Goal: Information Seeking & Learning: Compare options

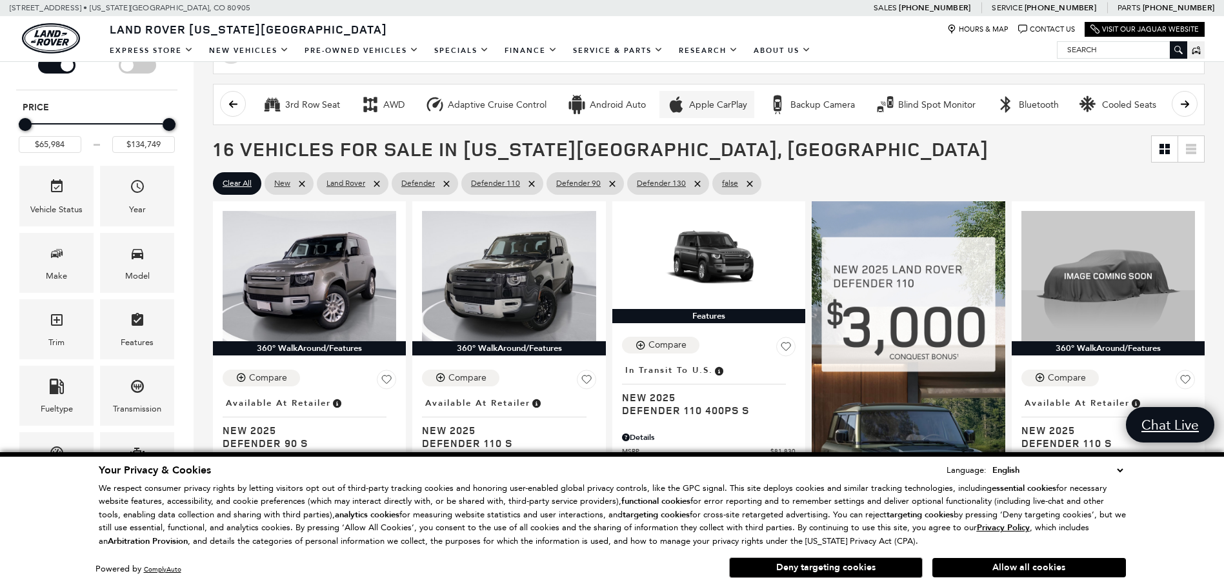
scroll to position [258, 0]
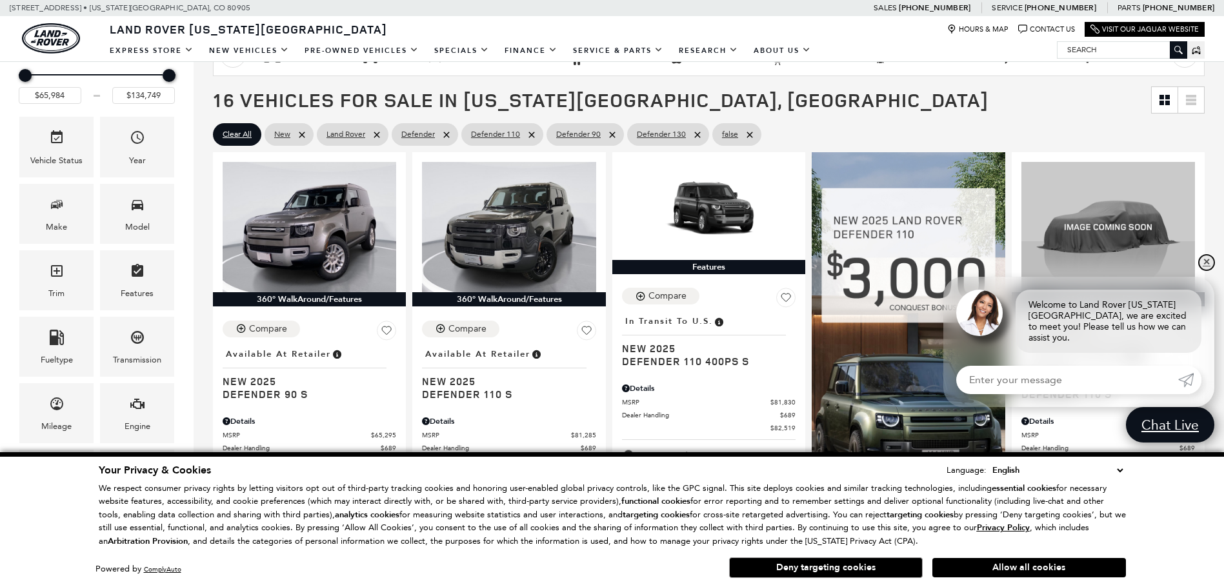
click at [1210, 270] on link "✕" at bounding box center [1206, 262] width 15 height 15
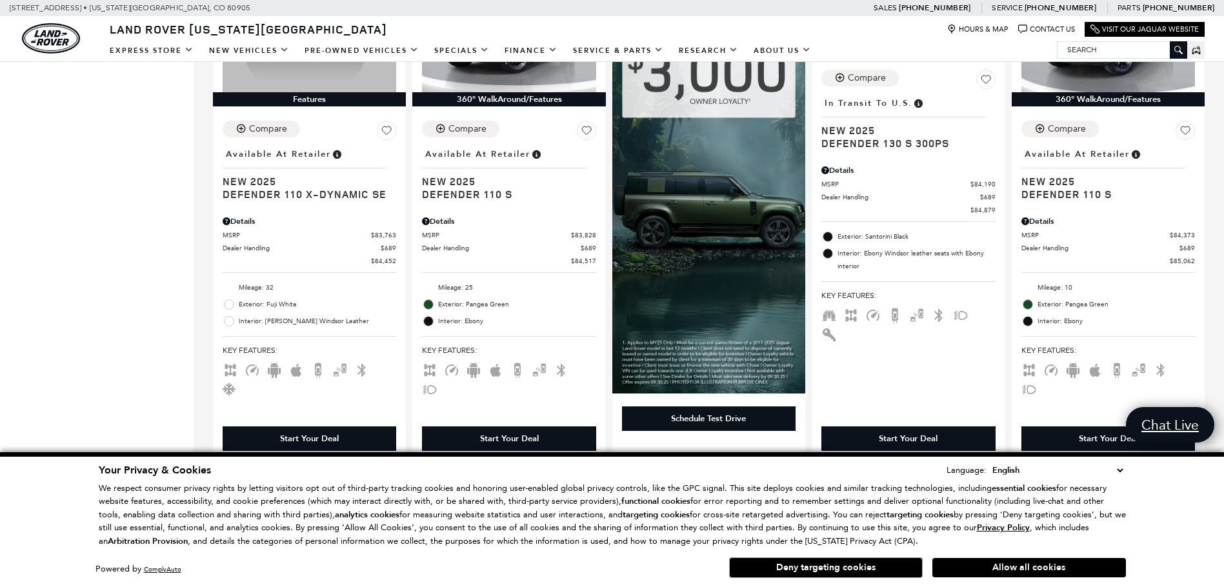
scroll to position [1032, 0]
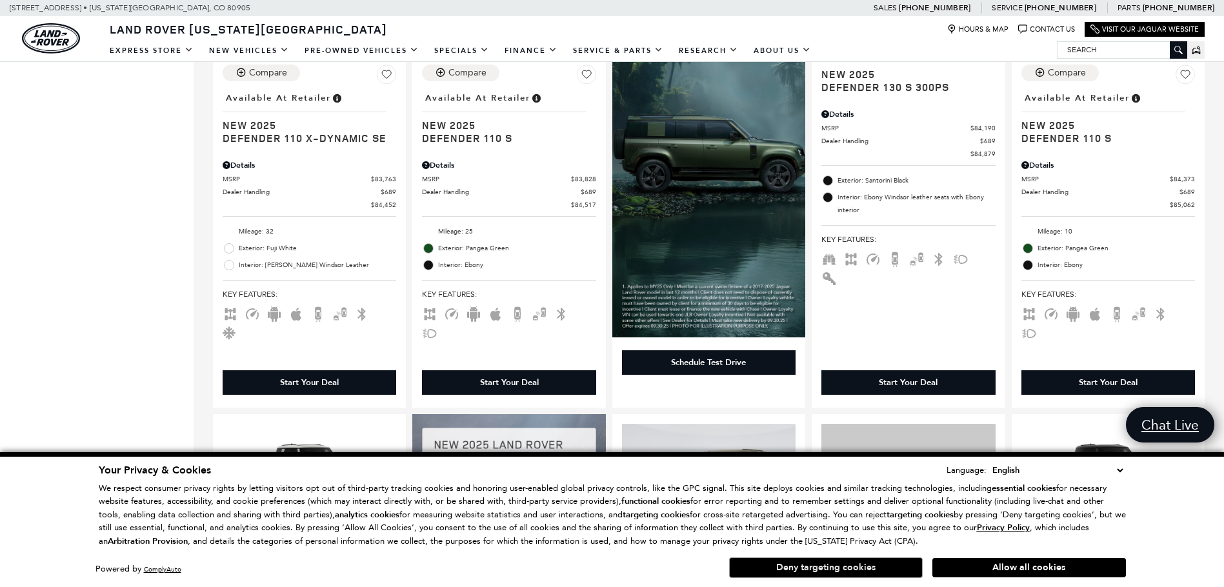
click at [877, 568] on button "Deny targeting cookies" at bounding box center [826, 568] width 194 height 21
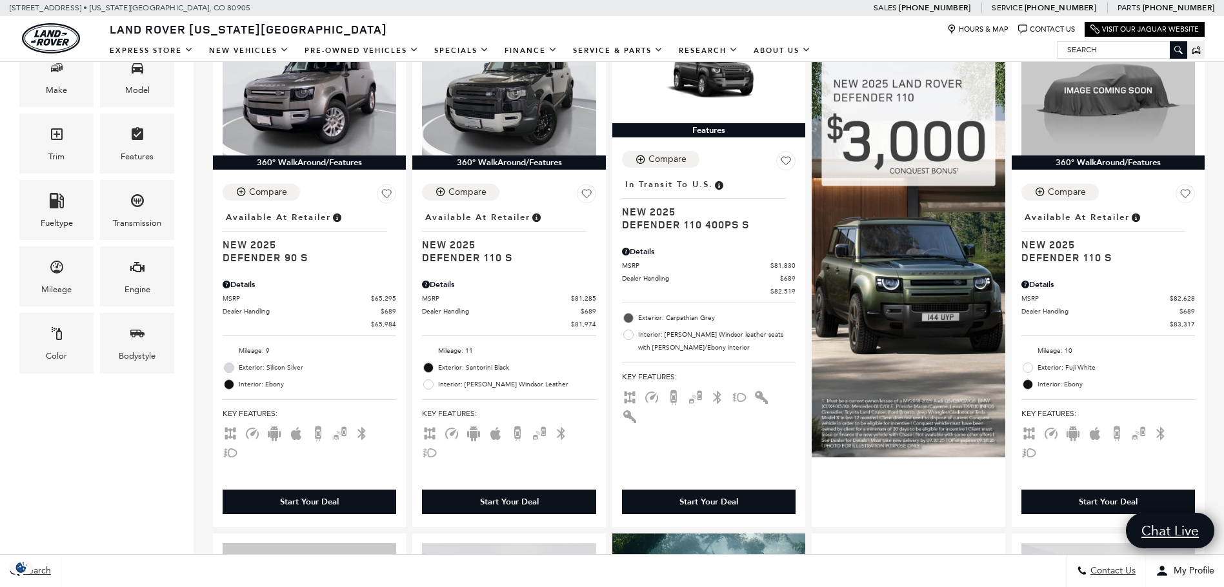
scroll to position [323, 0]
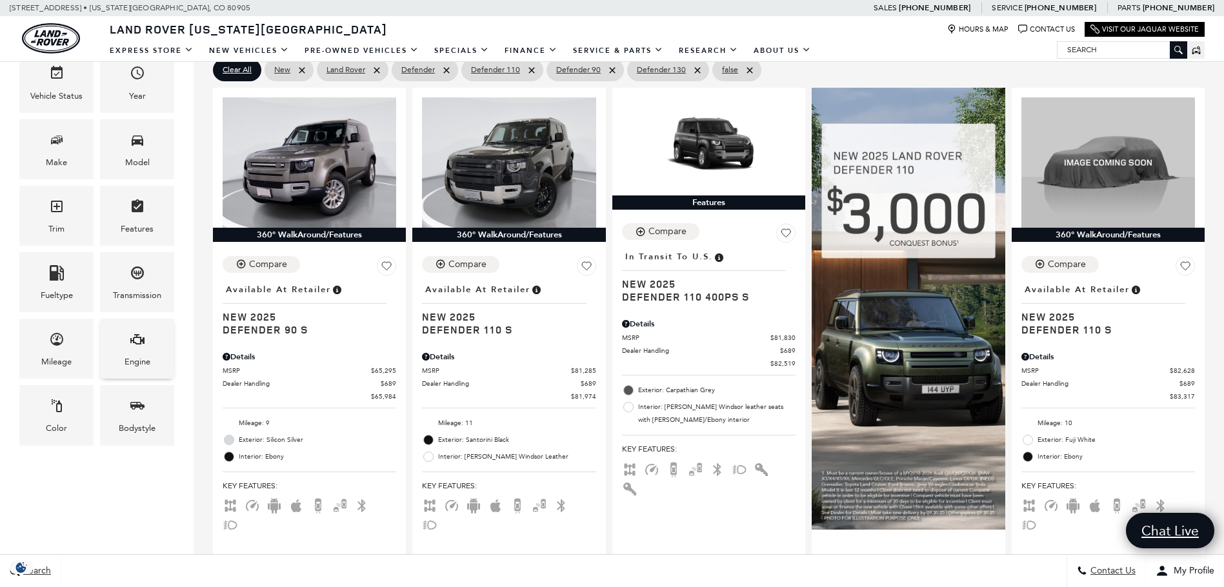
click at [126, 367] on div "Engine" at bounding box center [138, 362] width 26 height 14
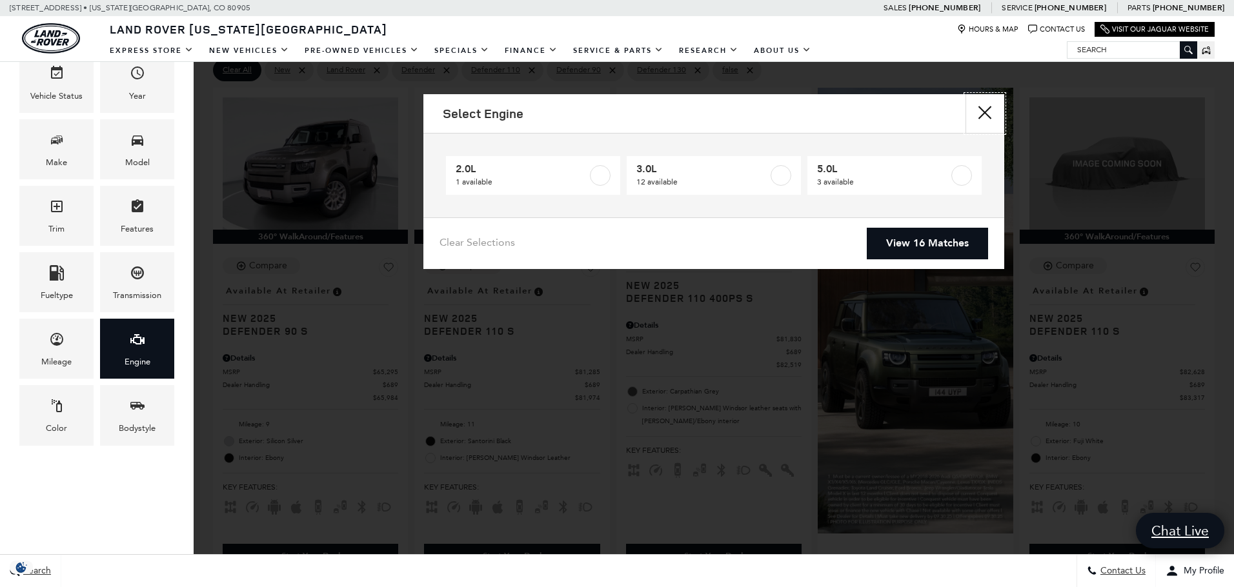
click at [990, 108] on button "close" at bounding box center [984, 113] width 39 height 39
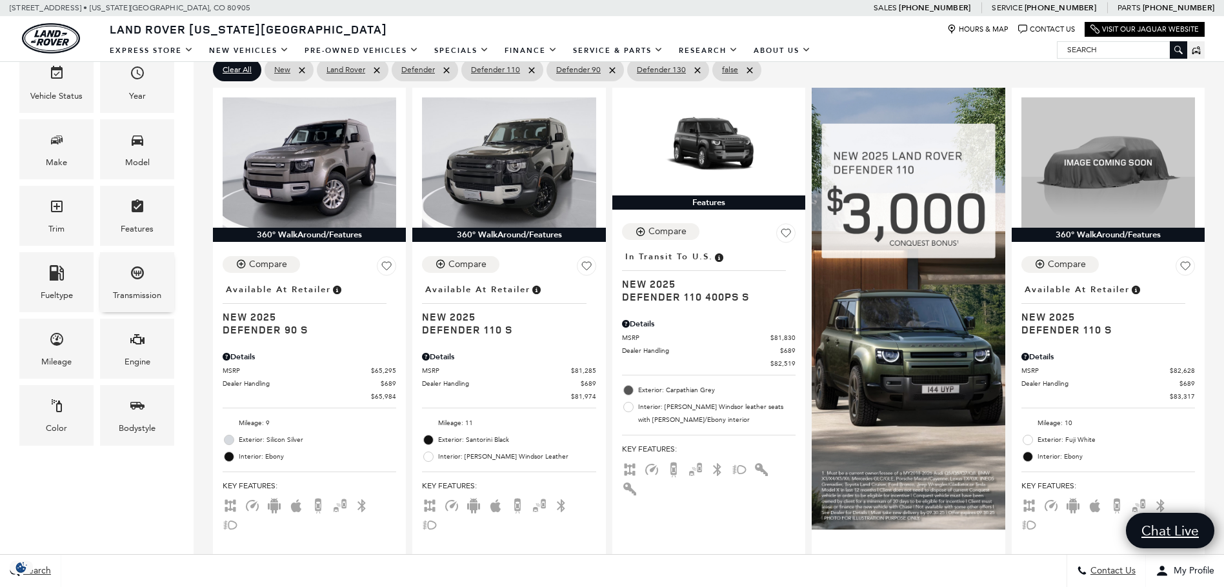
click at [132, 296] on div "Transmission" at bounding box center [137, 295] width 48 height 14
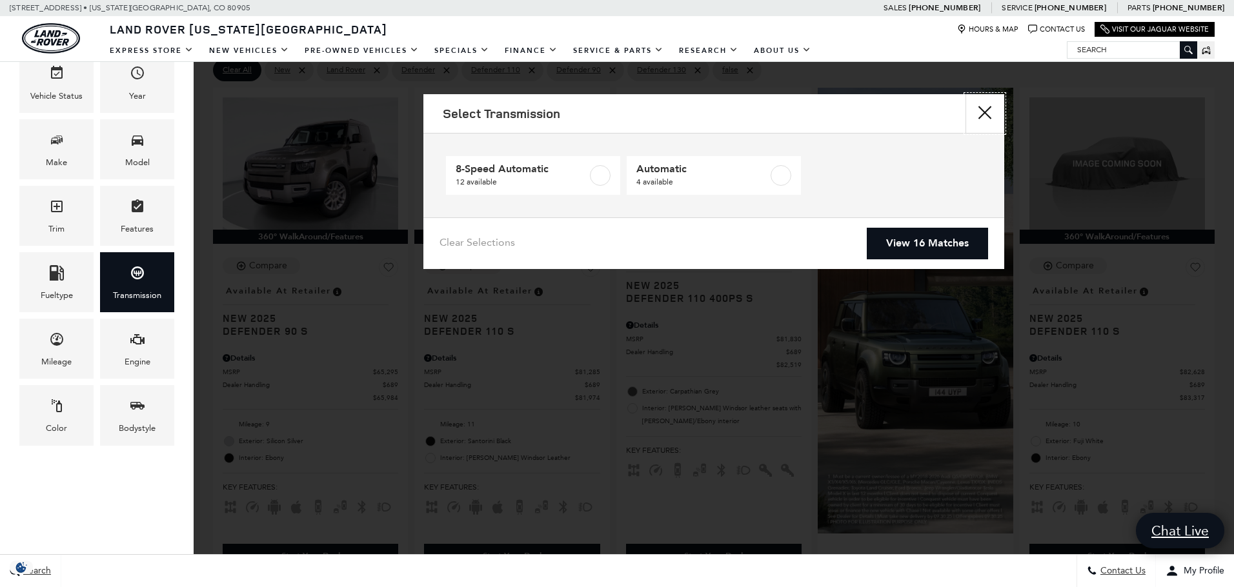
click at [980, 112] on button "close" at bounding box center [984, 113] width 39 height 39
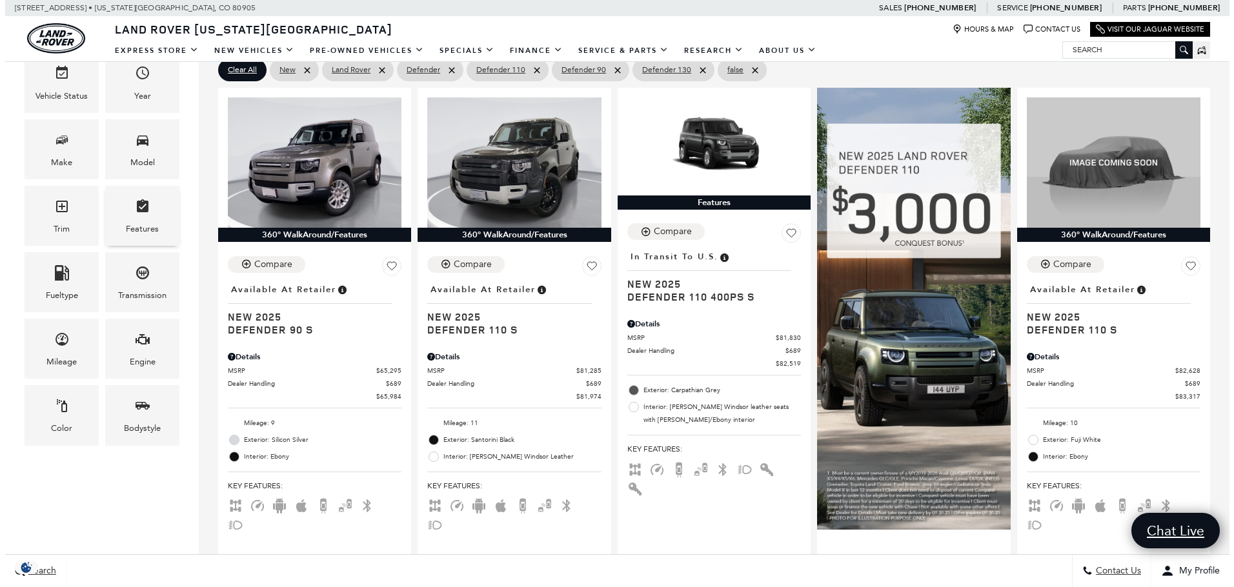
scroll to position [258, 0]
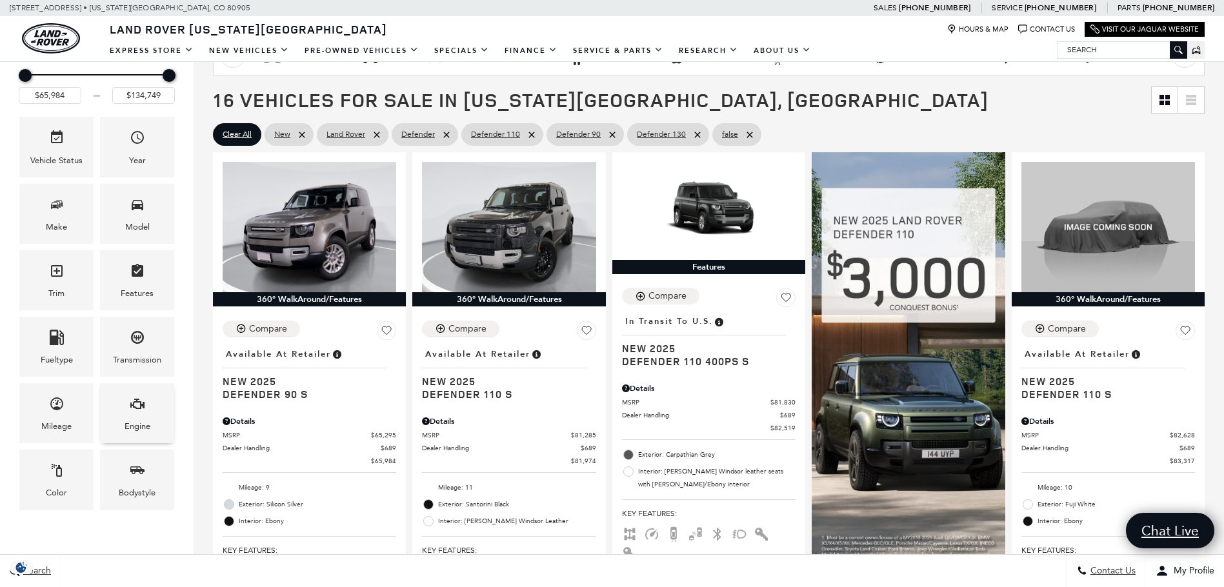
click at [139, 427] on div "Engine" at bounding box center [138, 426] width 26 height 14
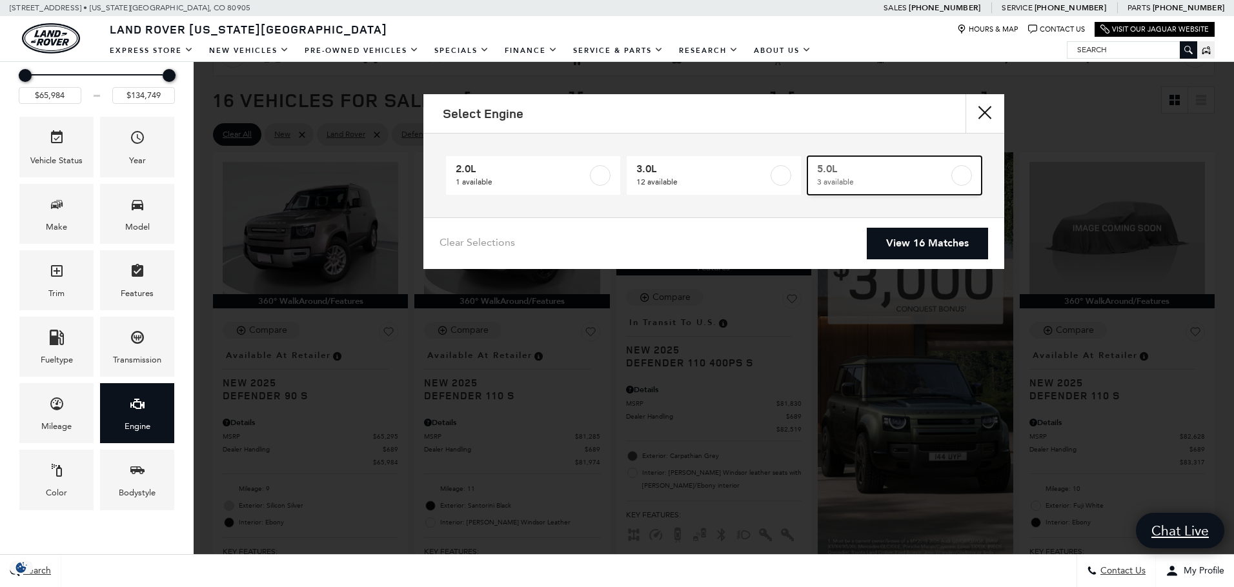
click at [955, 174] on label at bounding box center [961, 175] width 21 height 21
type input "$118,784"
checkbox input "true"
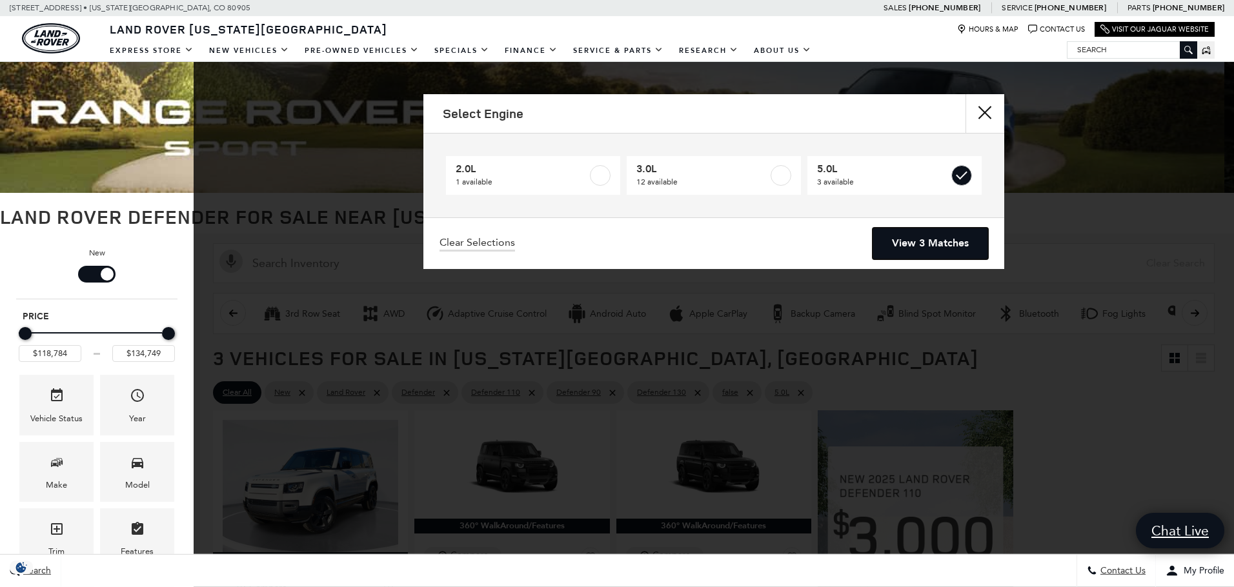
click at [941, 241] on link "View 3 Matches" at bounding box center [930, 244] width 116 height 32
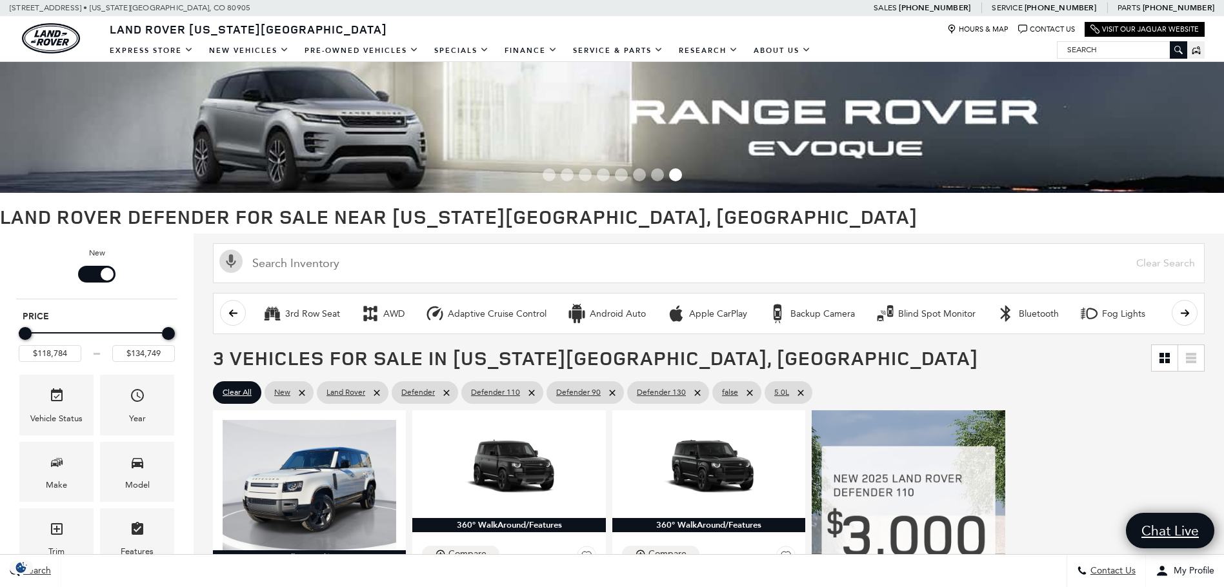
click at [85, 281] on div "Filter by Vehicle Type" at bounding box center [96, 274] width 37 height 17
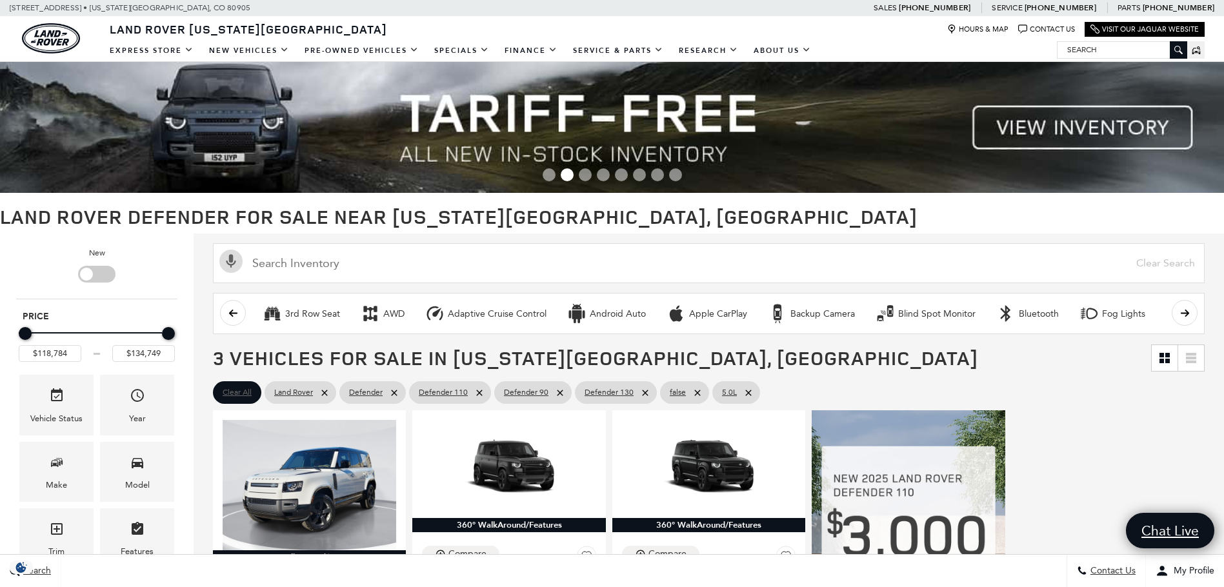
click at [241, 392] on span "Clear All" at bounding box center [237, 393] width 29 height 16
type input "$11,280"
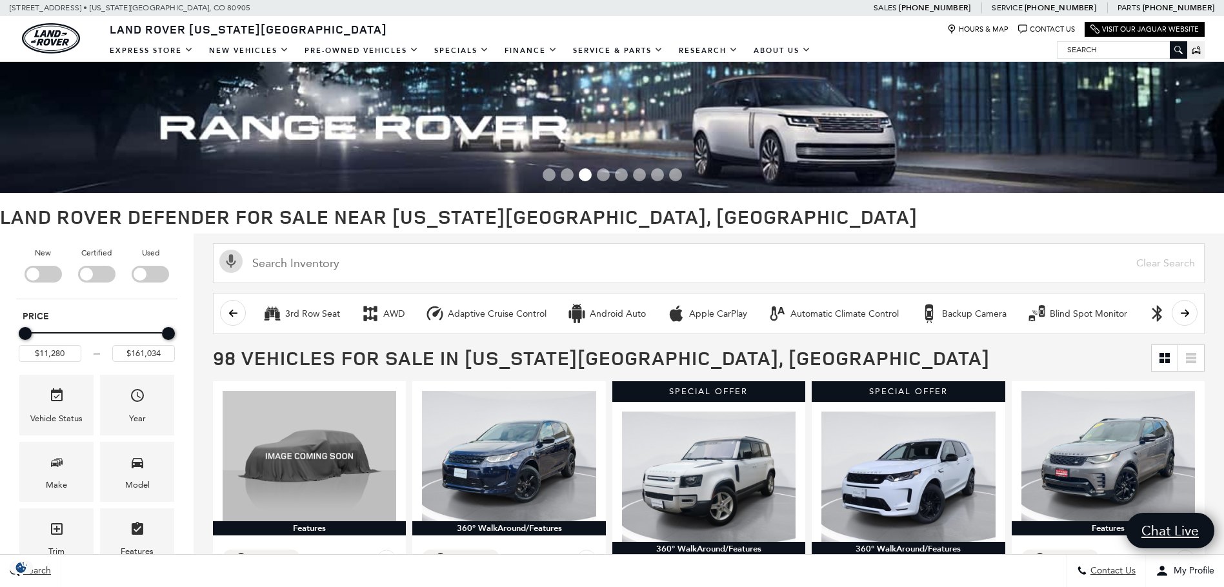
click at [152, 278] on div "Filter by Vehicle Type" at bounding box center [150, 274] width 37 height 17
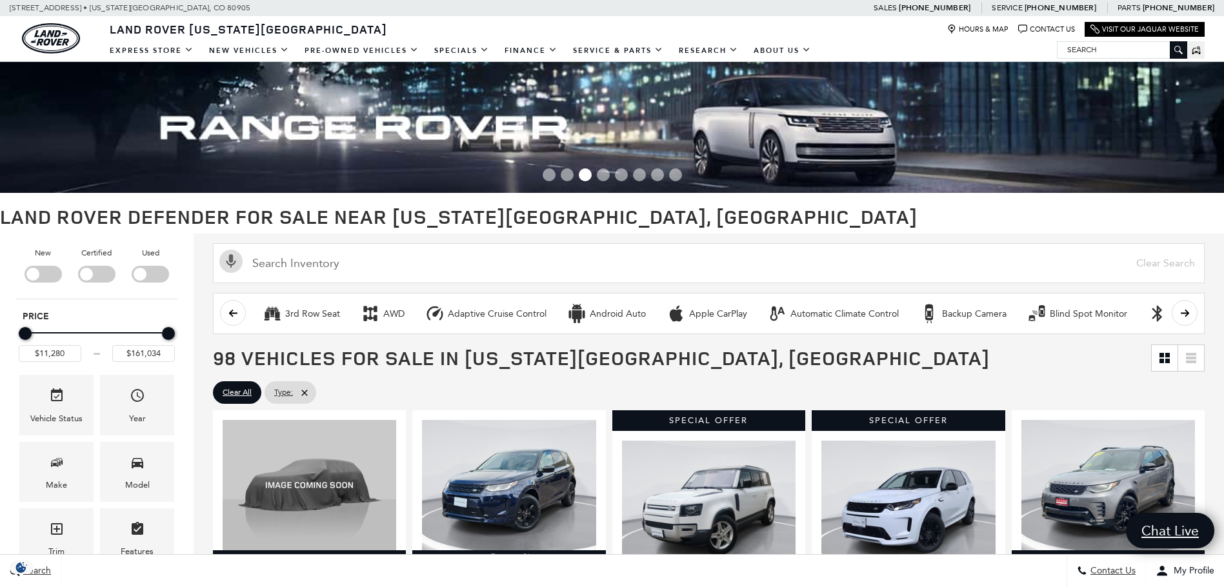
type input "$68,948"
click at [101, 276] on div "Filter by Vehicle Type" at bounding box center [96, 274] width 37 height 17
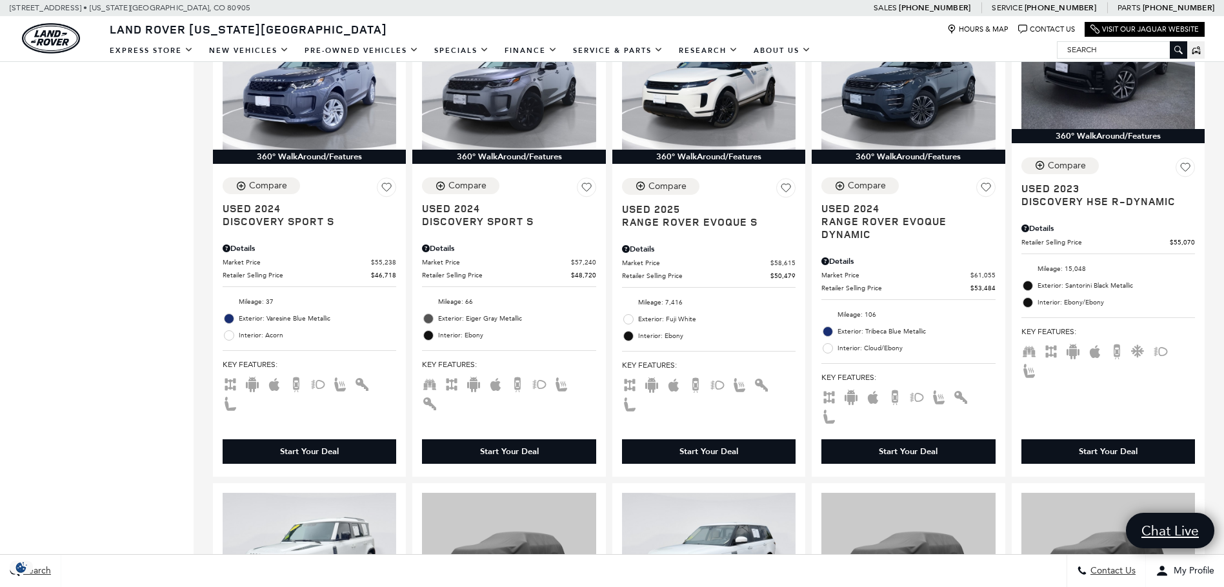
scroll to position [1161, 0]
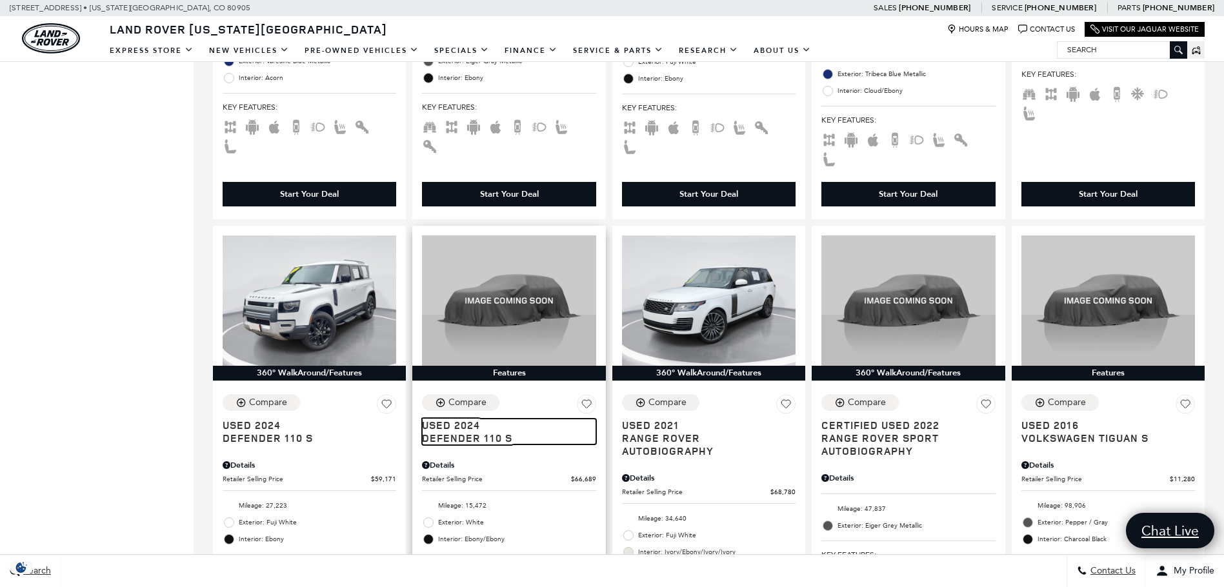
click at [450, 432] on span "Defender 110 S" at bounding box center [504, 438] width 164 height 13
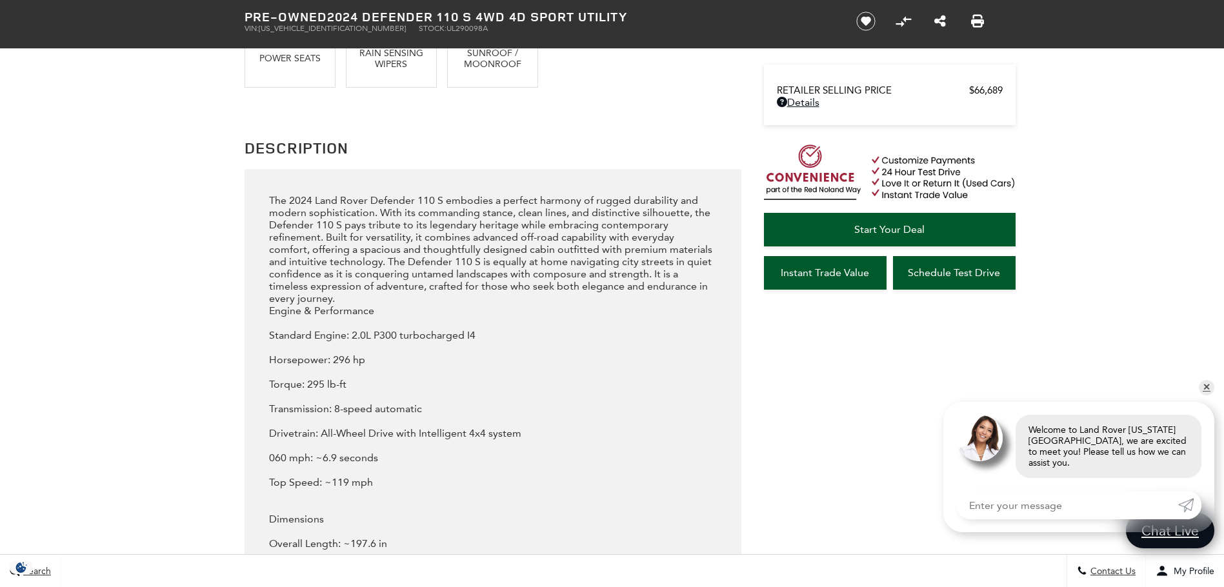
scroll to position [1291, 0]
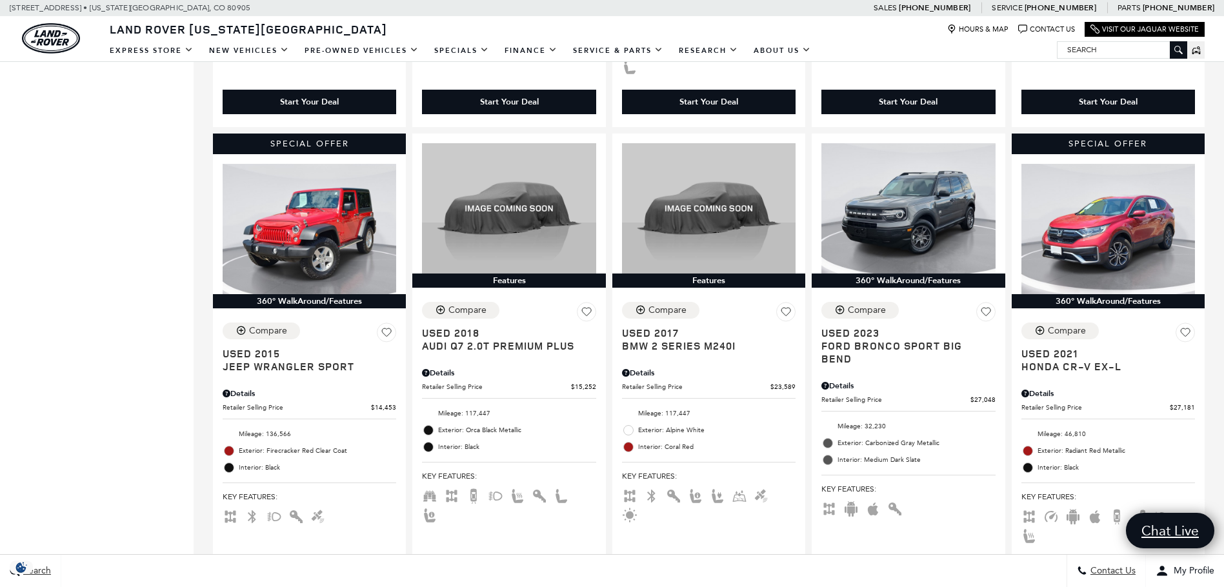
scroll to position [1908, 0]
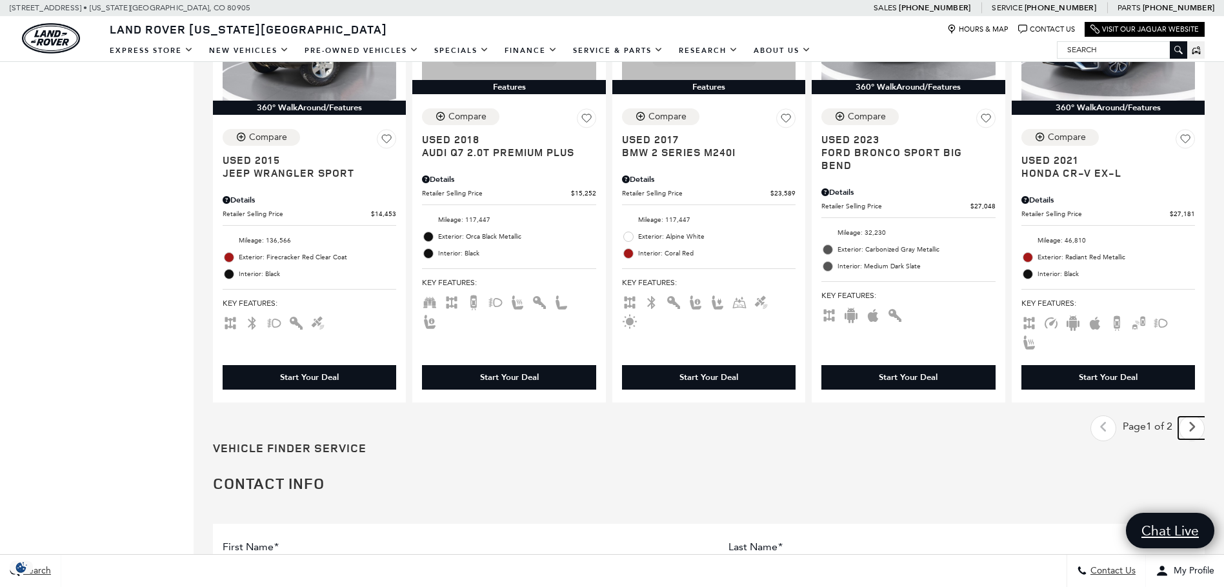
click at [1196, 417] on icon "next page" at bounding box center [1192, 427] width 8 height 21
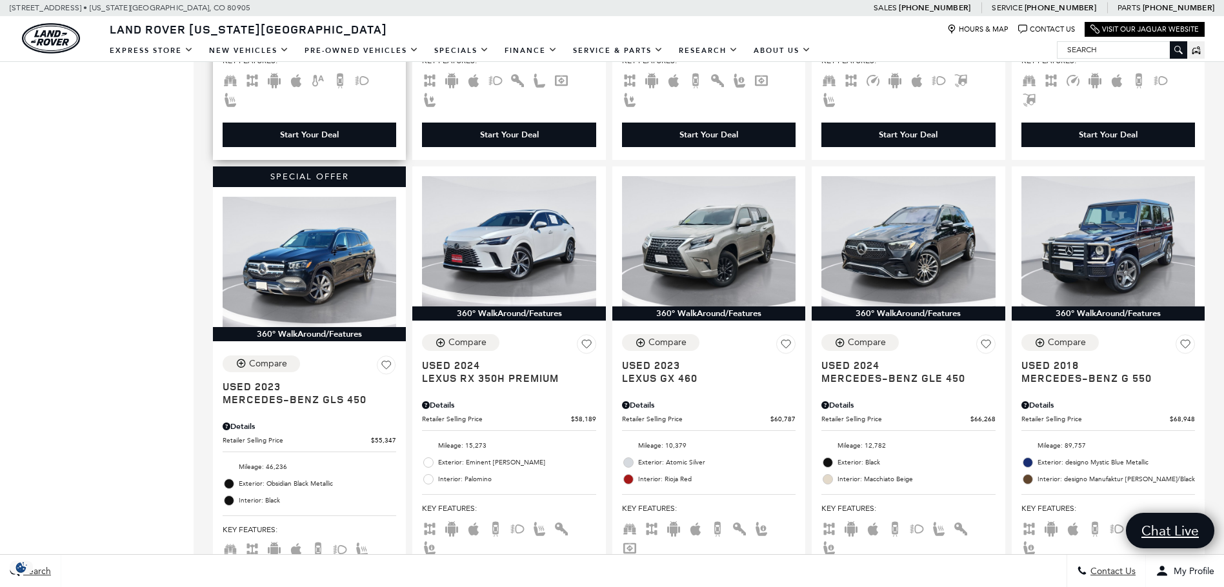
scroll to position [968, 0]
